Goal: Navigation & Orientation: Find specific page/section

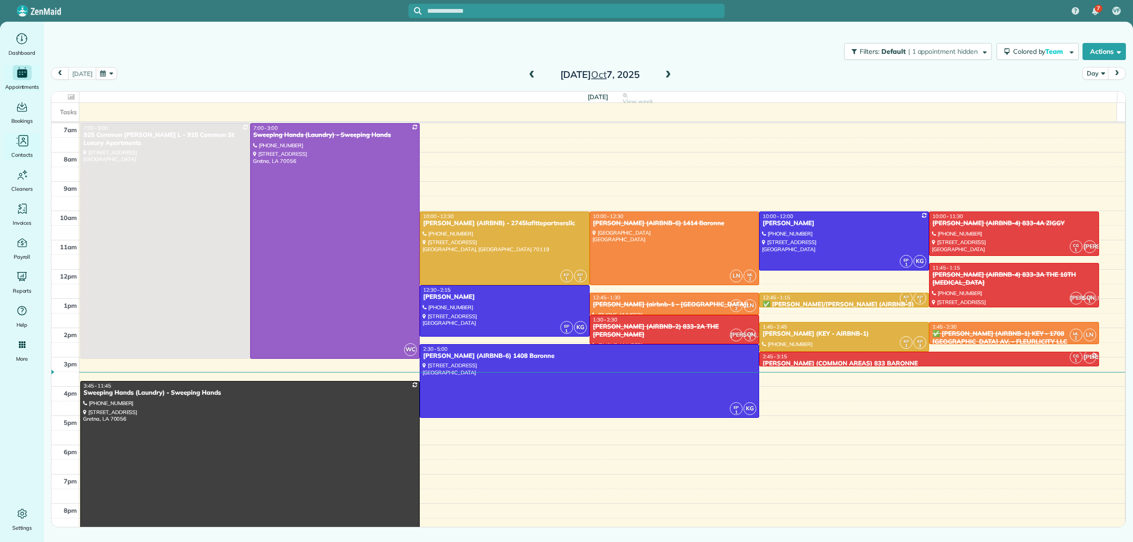
click at [19, 144] on icon "Main" at bounding box center [23, 140] width 10 height 11
